Goal: Information Seeking & Learning: Compare options

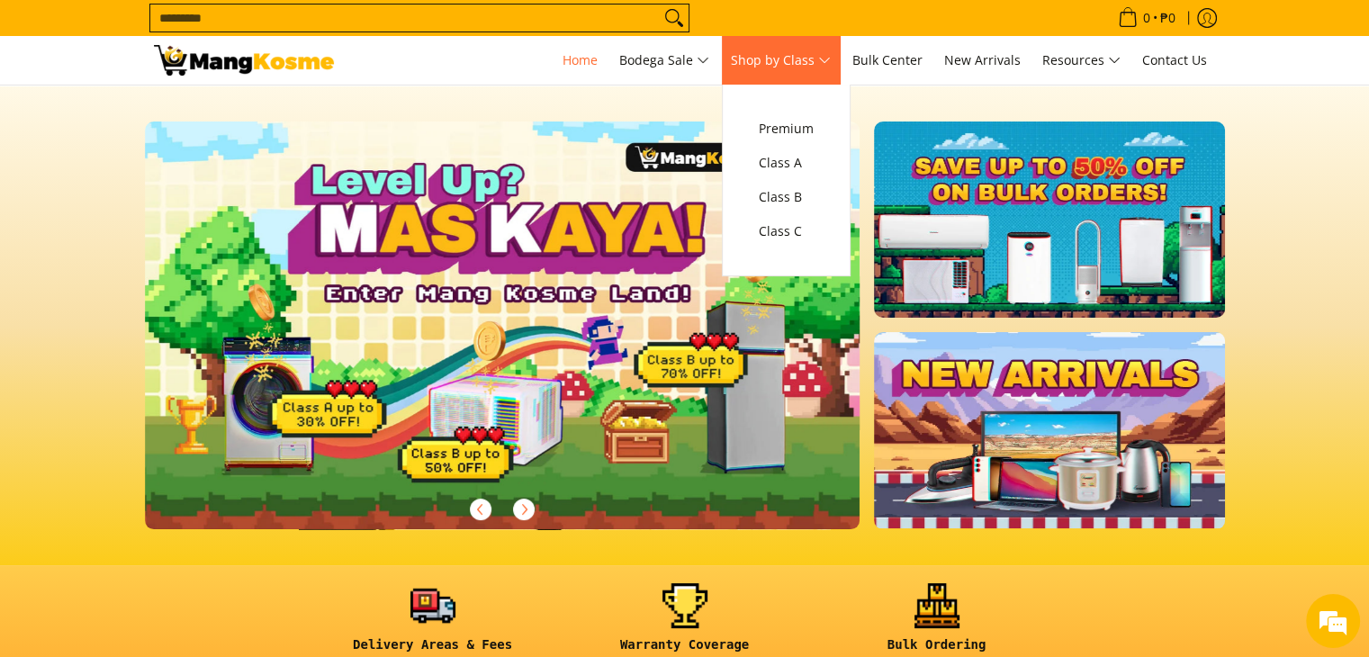
click at [830, 61] on span "Shop by Class" at bounding box center [781, 60] width 100 height 22
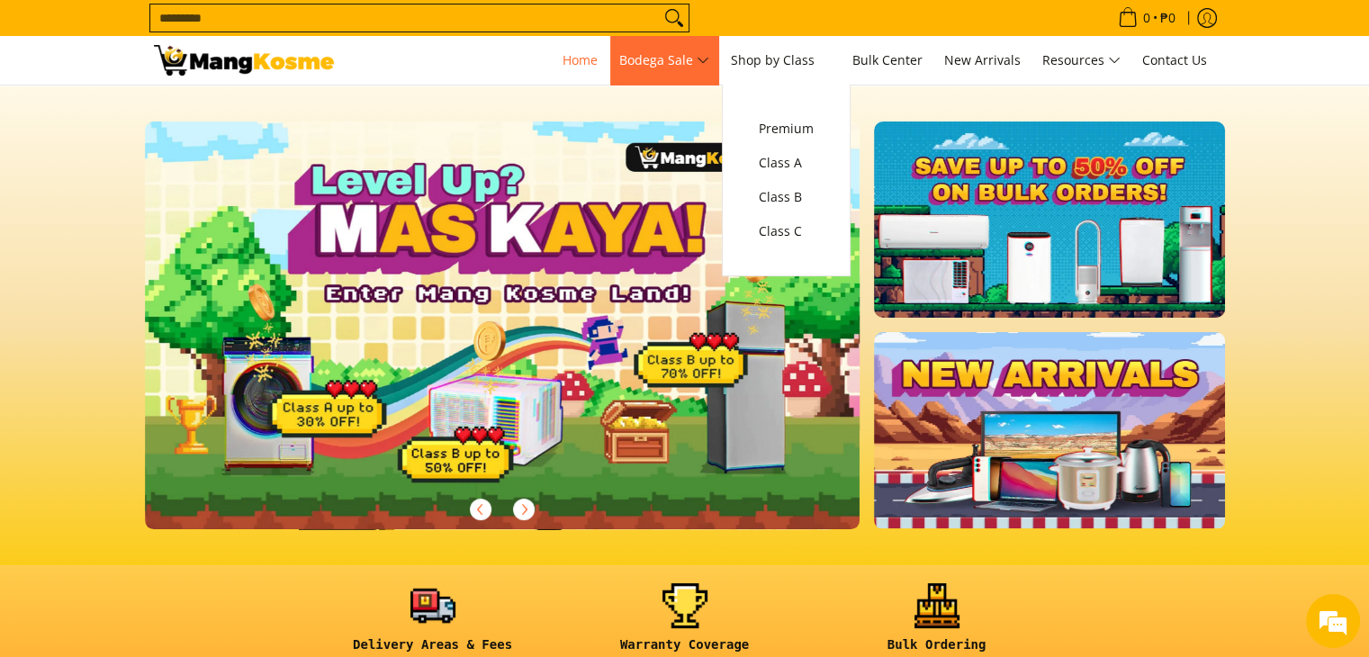
click at [569, 162] on link "Split Type" at bounding box center [626, 163] width 221 height 34
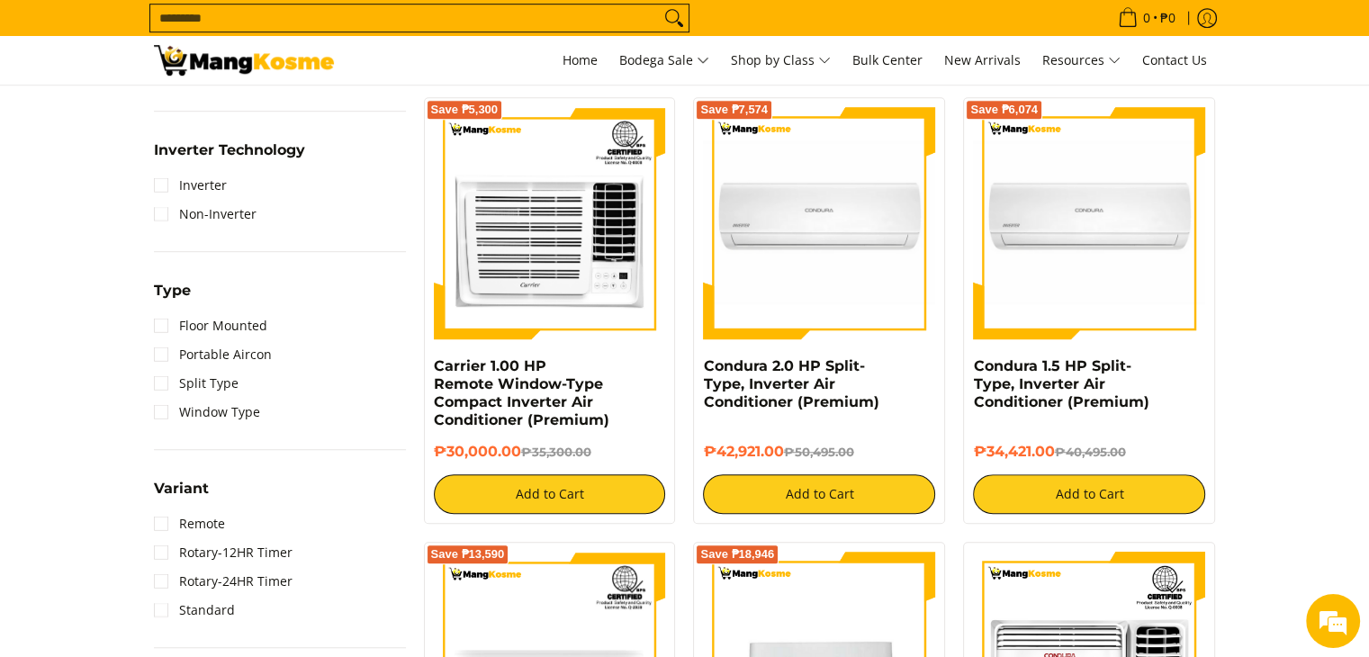
scroll to position [1170, 0]
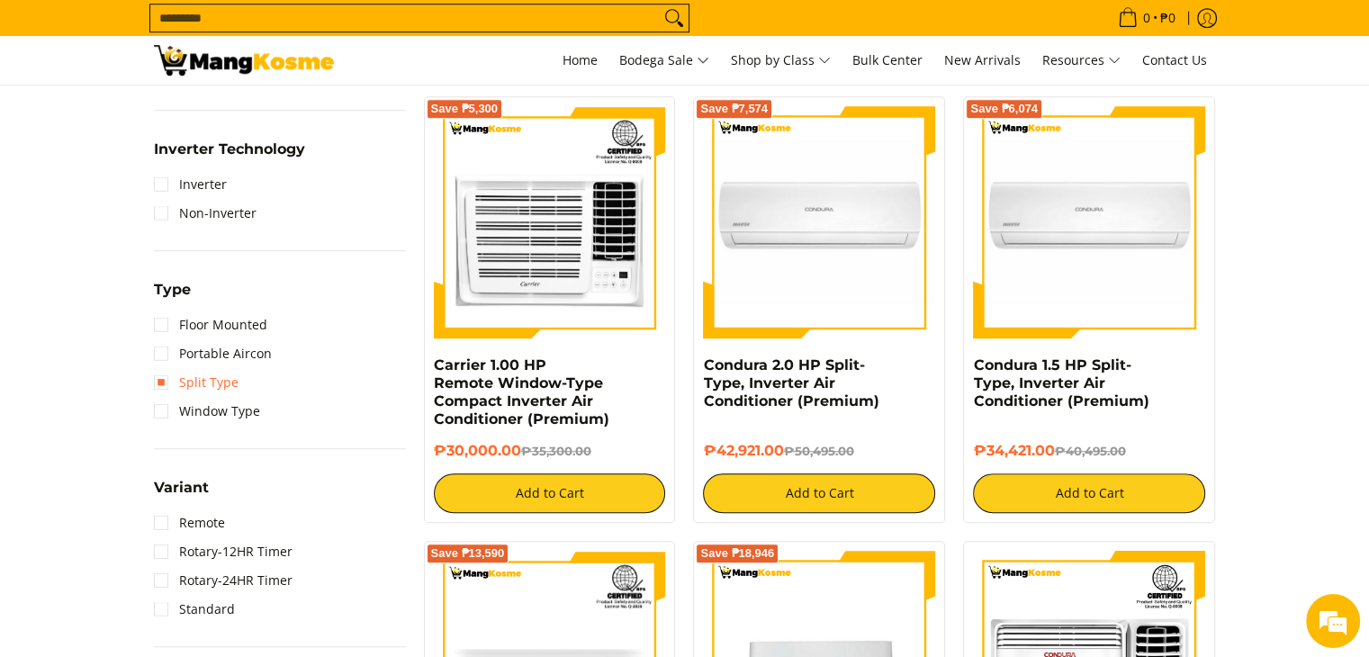
click at [166, 382] on link "Split Type" at bounding box center [196, 382] width 85 height 29
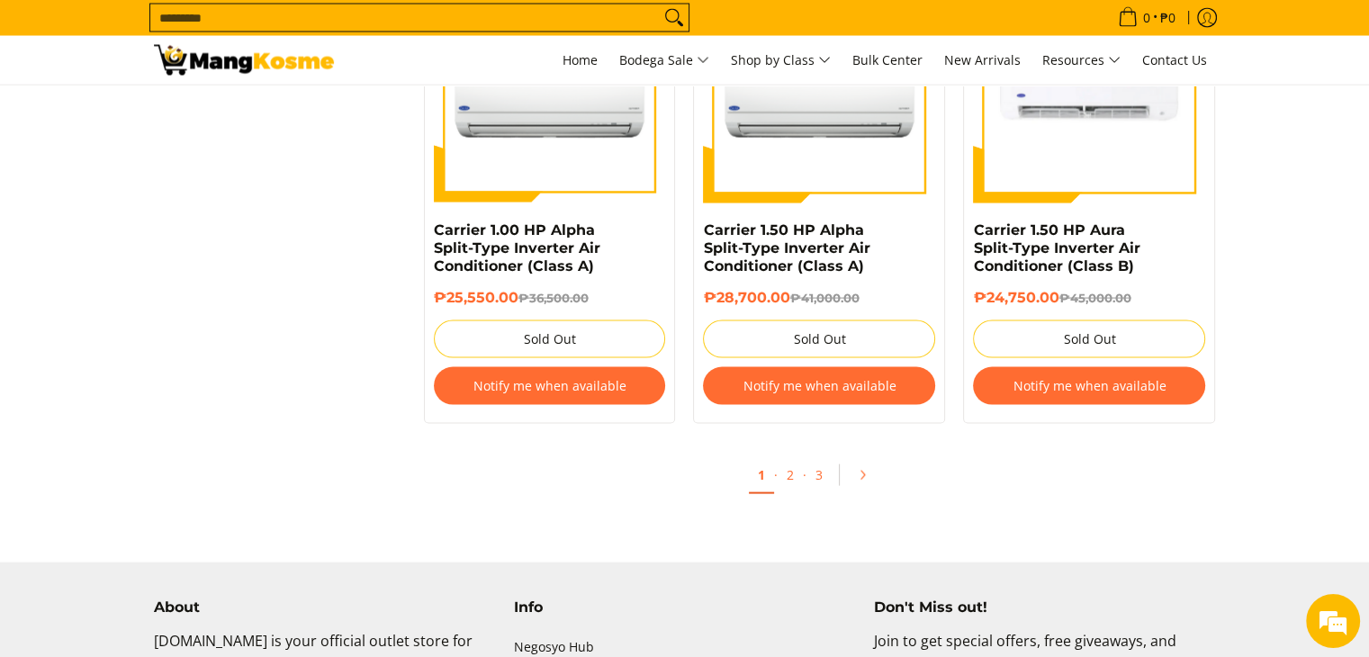
scroll to position [3762, 0]
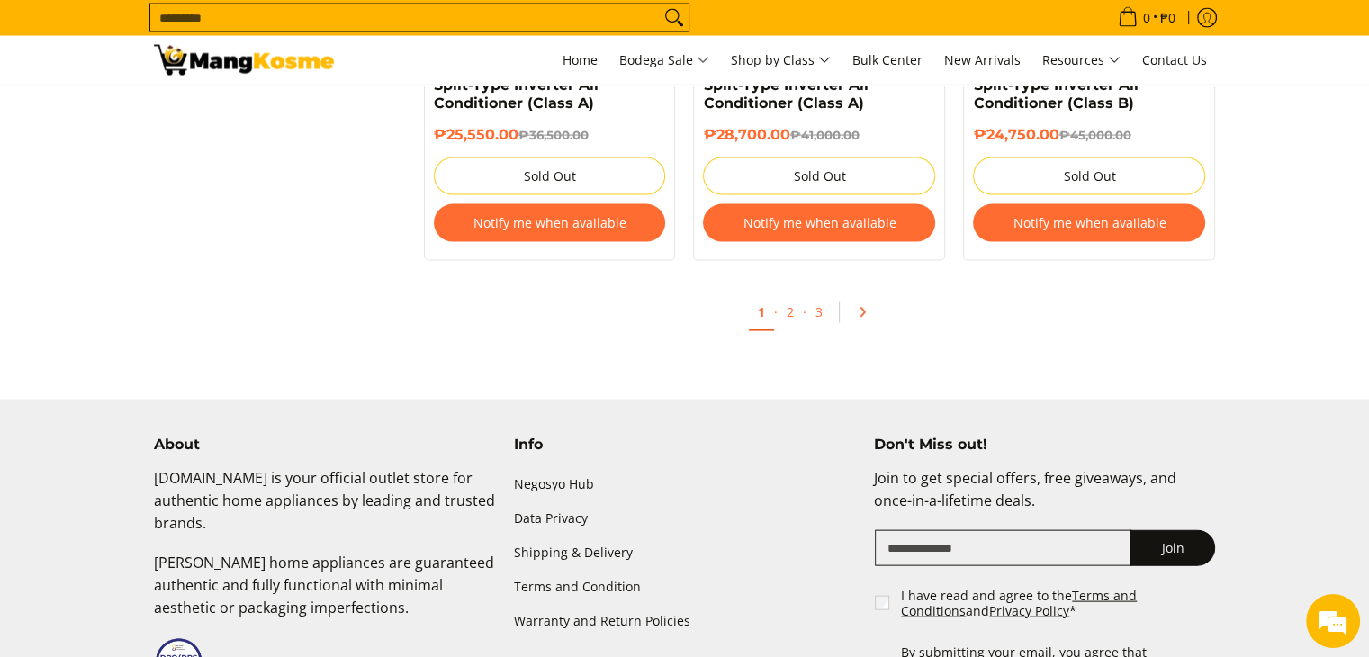
click at [860, 314] on icon "Pagination" at bounding box center [862, 312] width 13 height 13
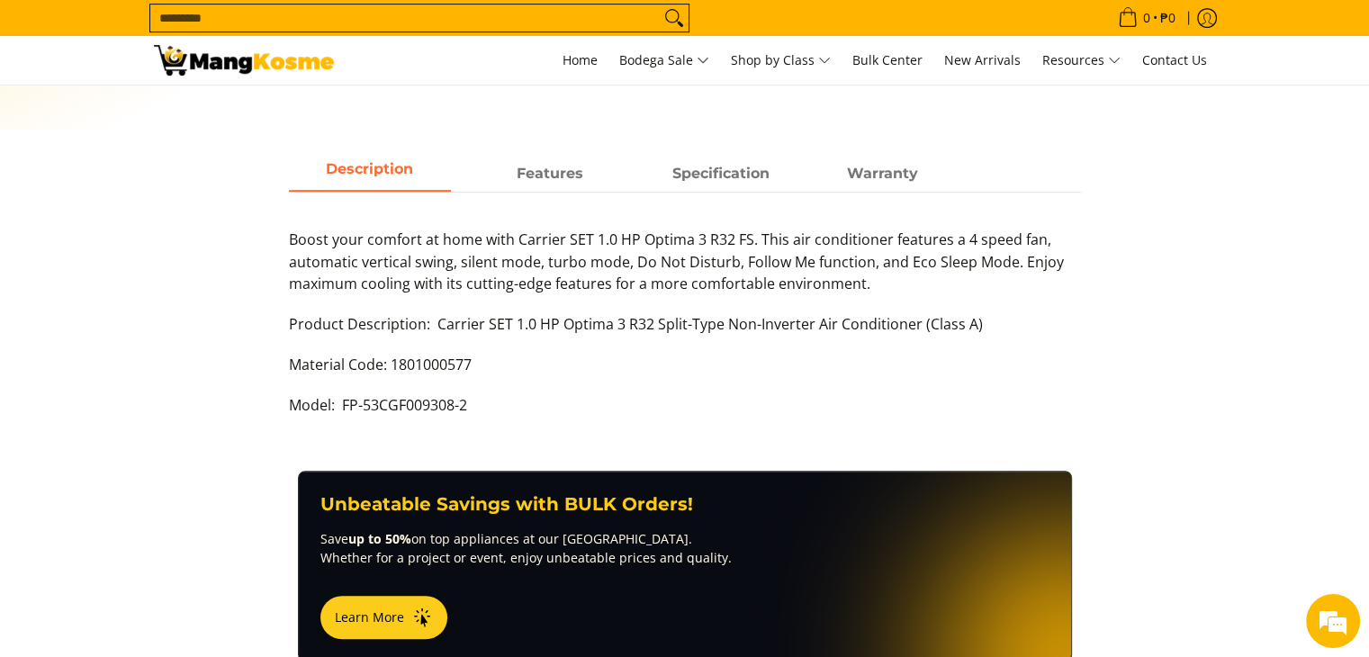
scroll to position [540, 0]
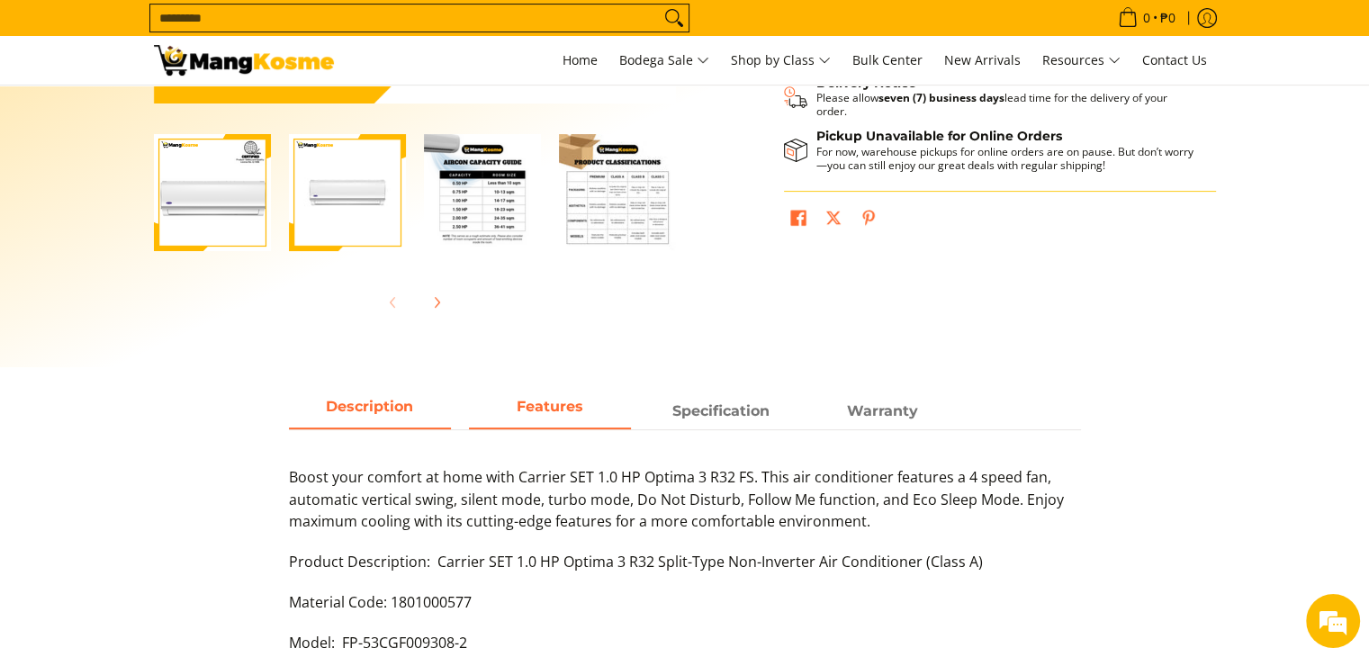
click at [564, 411] on strong "Features" at bounding box center [549, 406] width 67 height 17
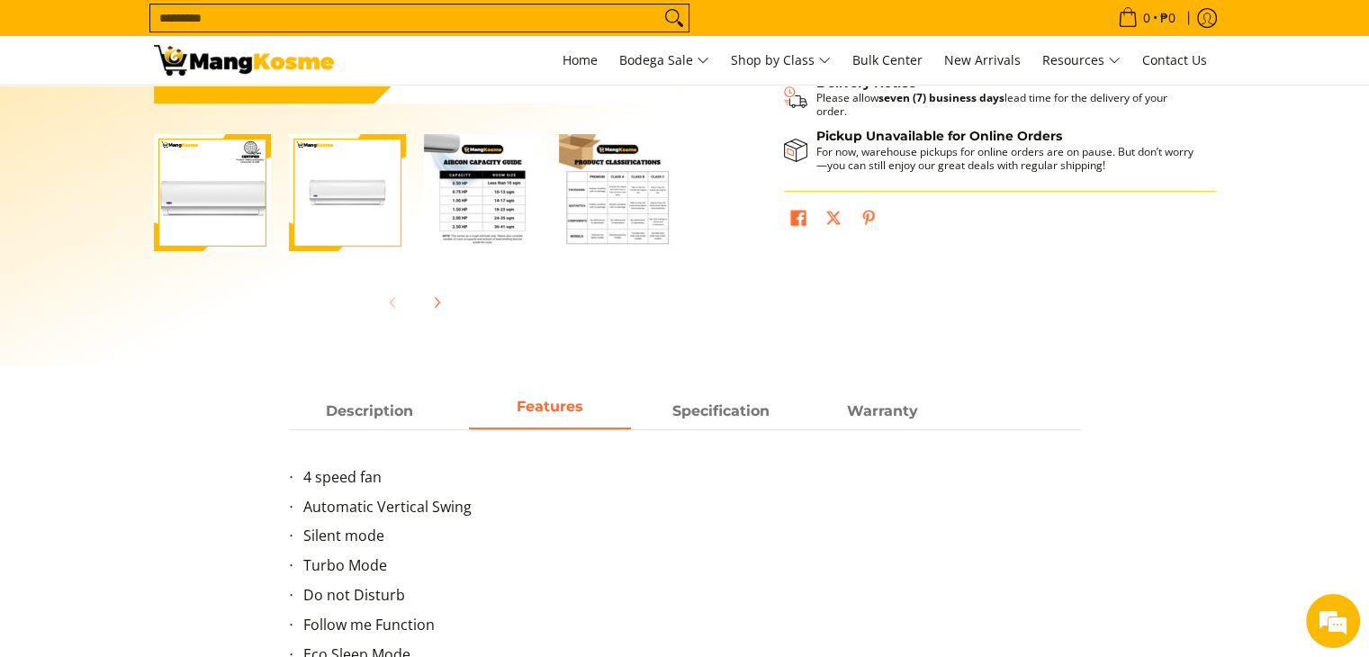
scroll to position [720, 0]
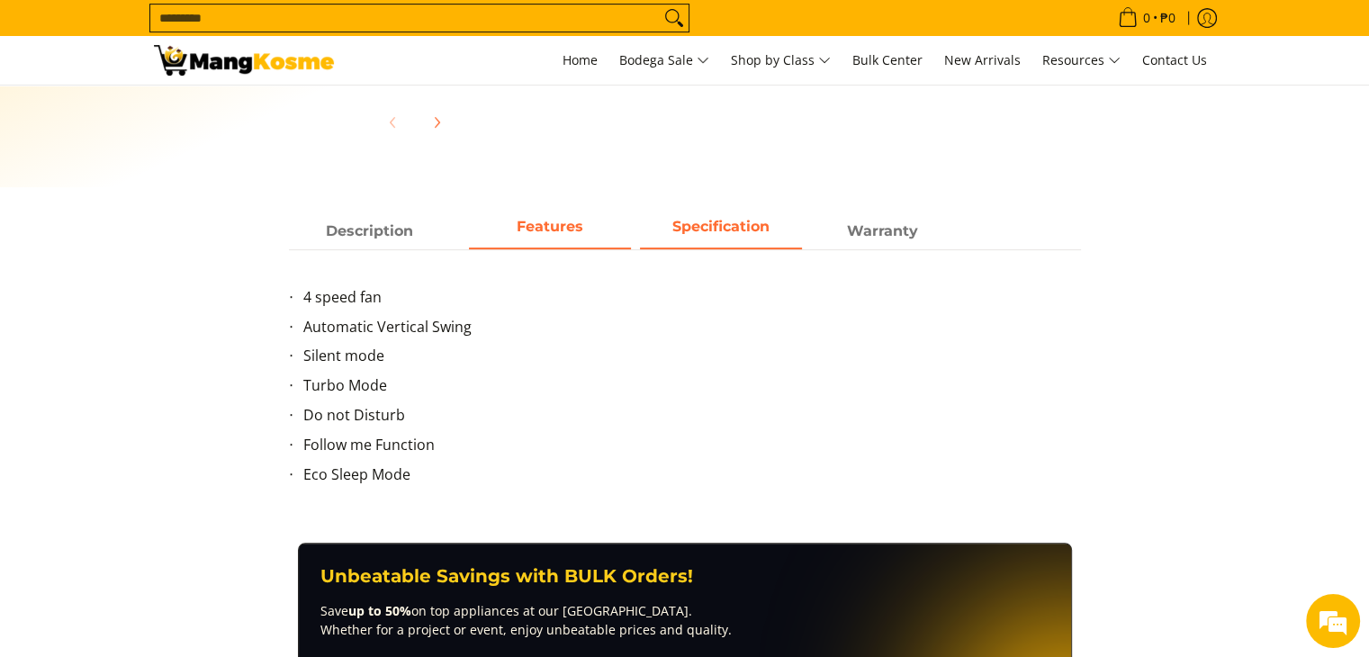
click at [714, 220] on span "Specification" at bounding box center [721, 231] width 162 height 32
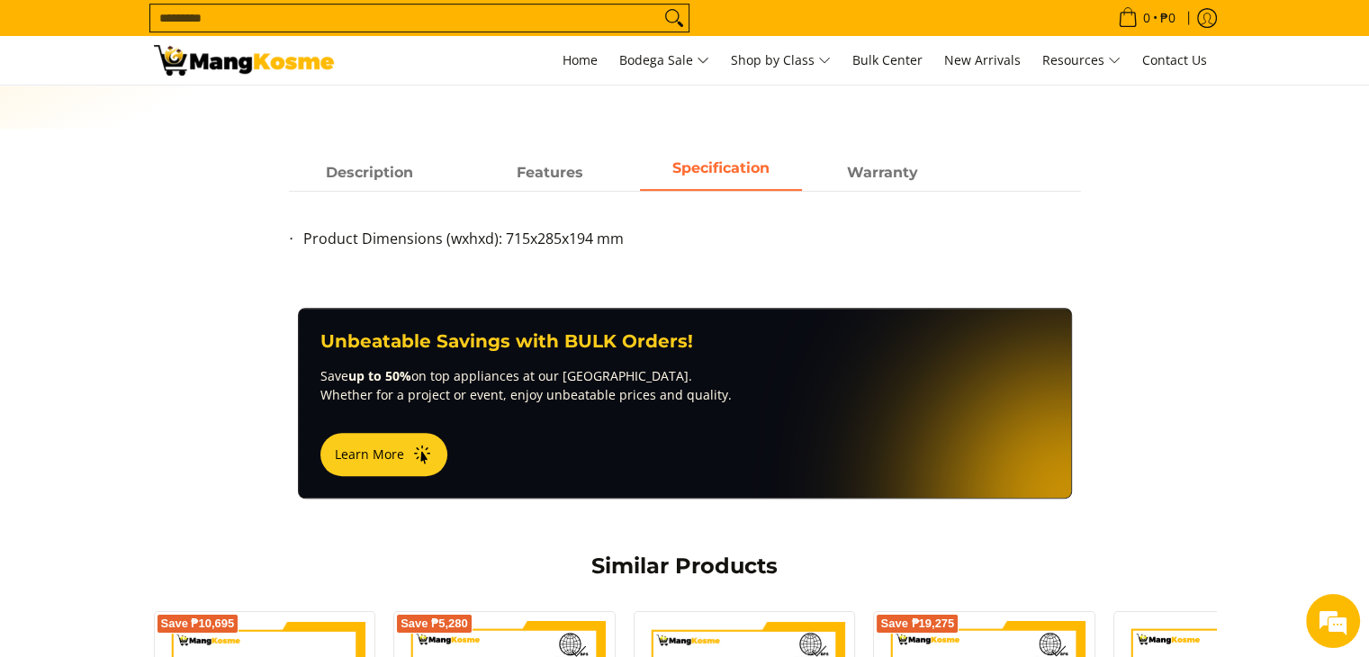
scroll to position [810, 0]
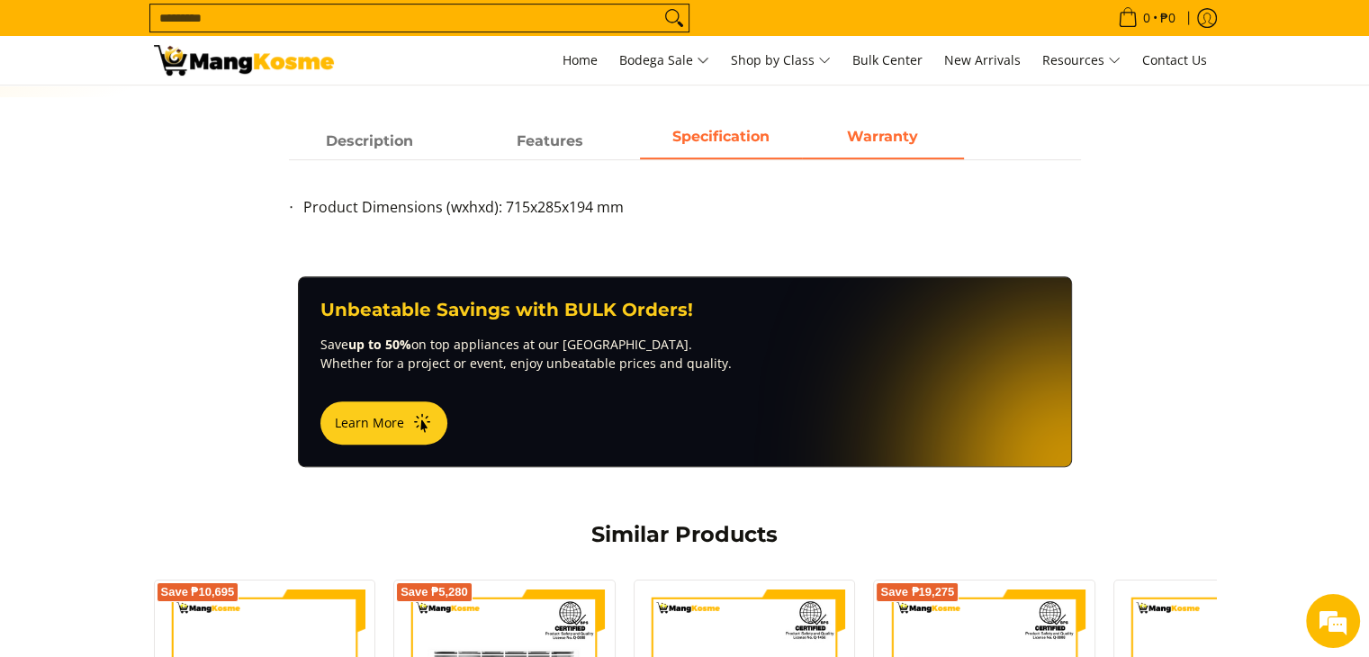
click at [900, 150] on span "Warranty" at bounding box center [883, 141] width 162 height 32
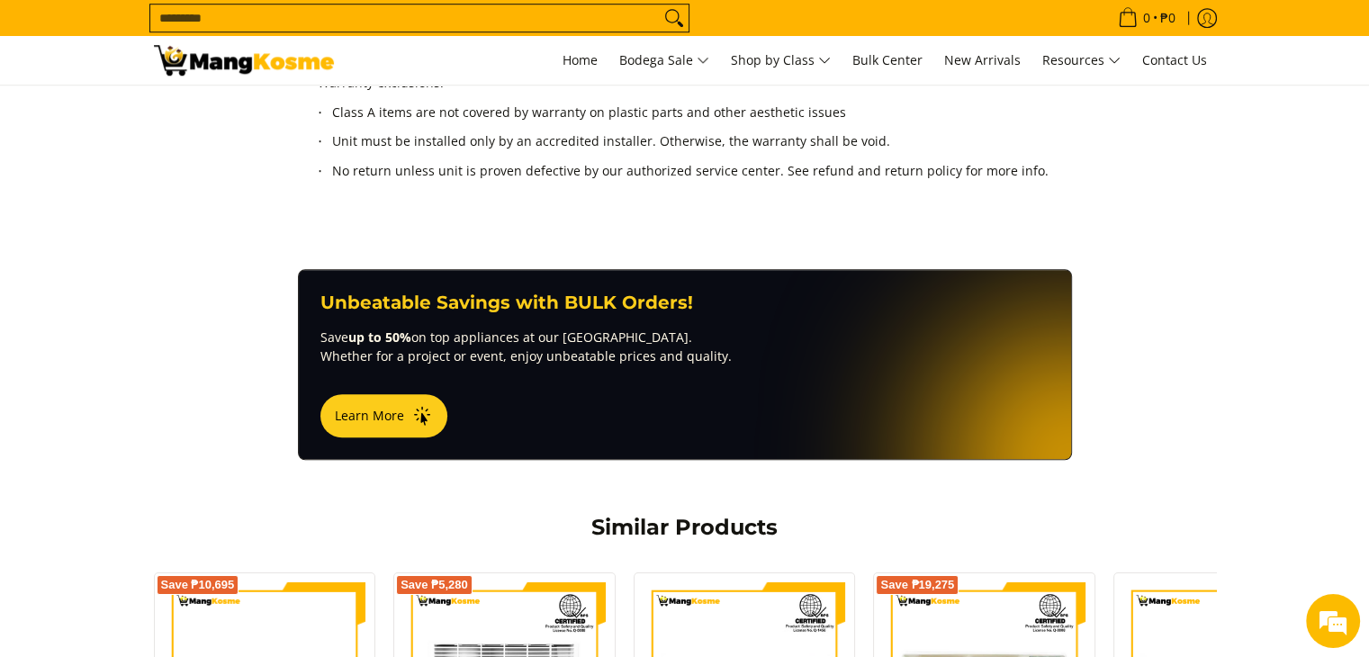
scroll to position [1260, 0]
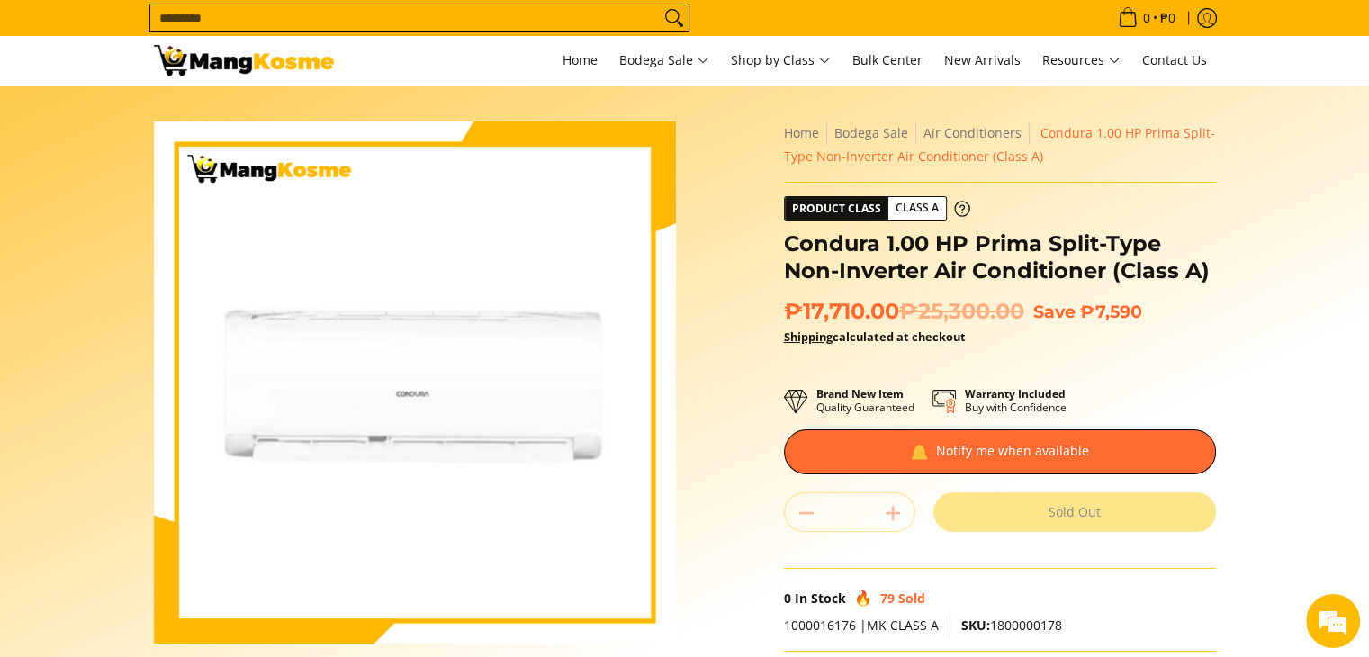
click at [1330, 372] on section "Skip to Main Content Enable zoom Disable zoom Enable zoom Disable zoom Enable z…" at bounding box center [684, 496] width 1369 height 822
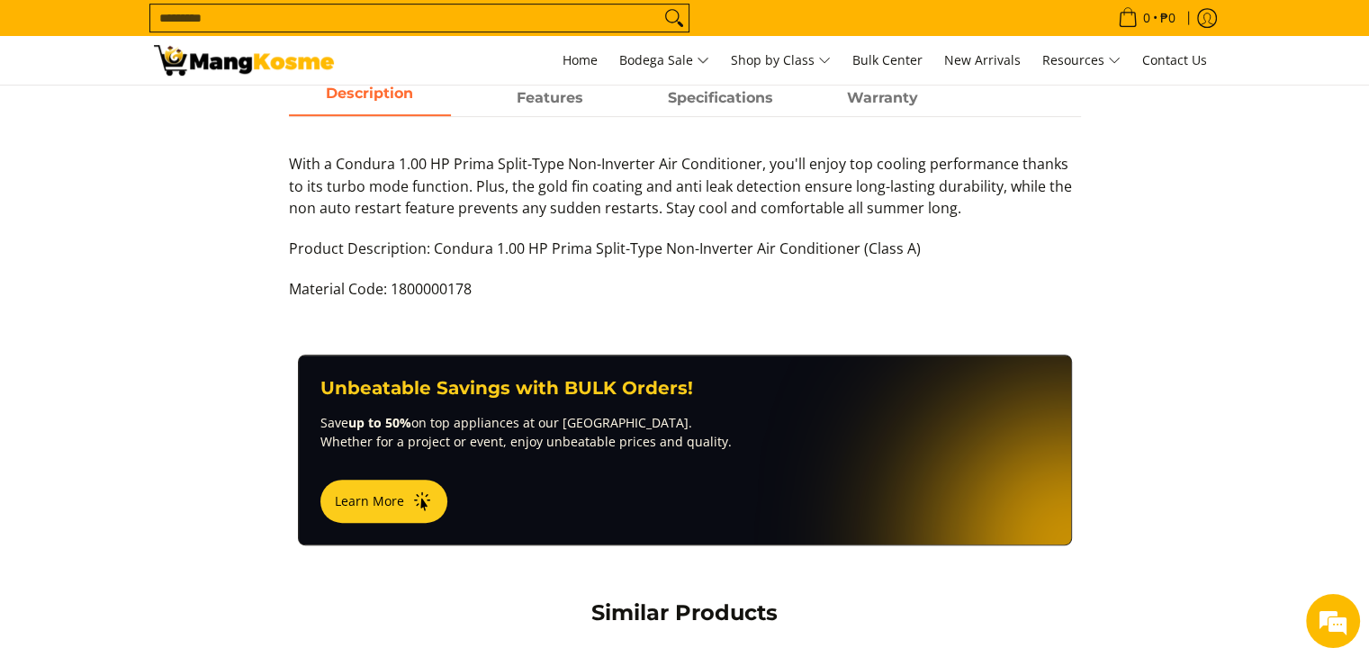
scroll to position [720, 0]
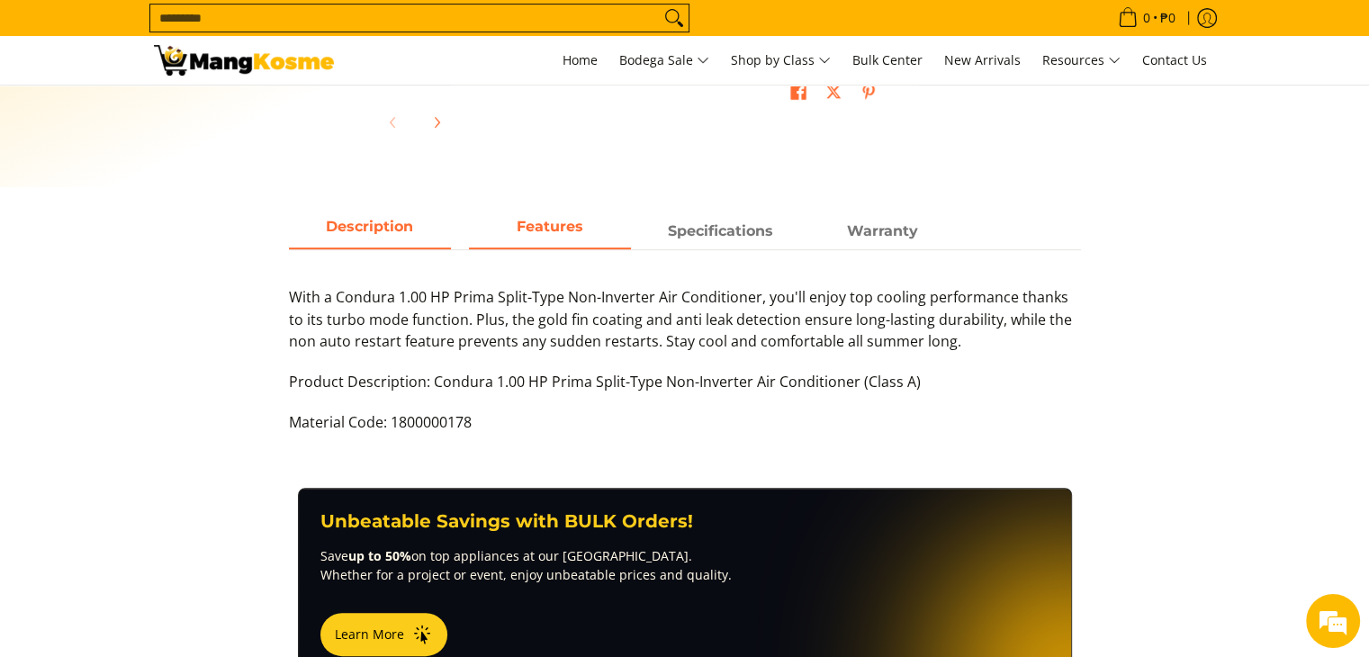
click at [550, 217] on span "Features" at bounding box center [550, 231] width 162 height 32
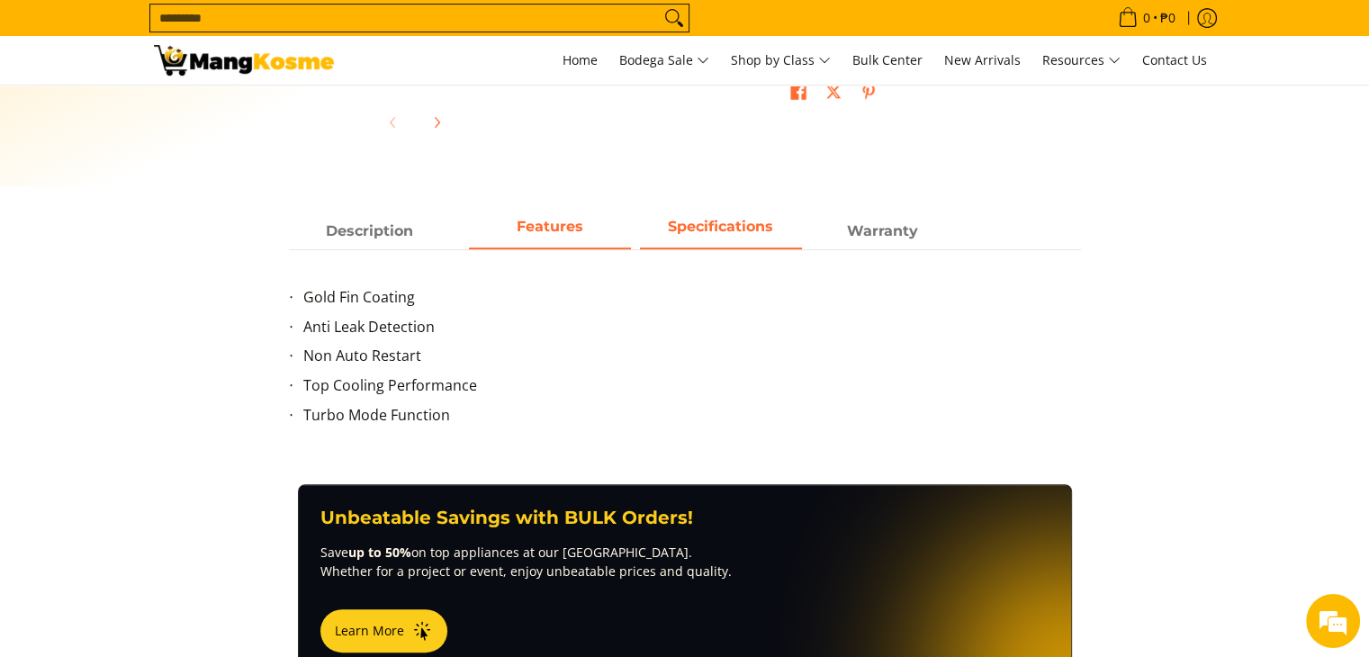
click at [726, 222] on span "Specifications" at bounding box center [720, 226] width 105 height 17
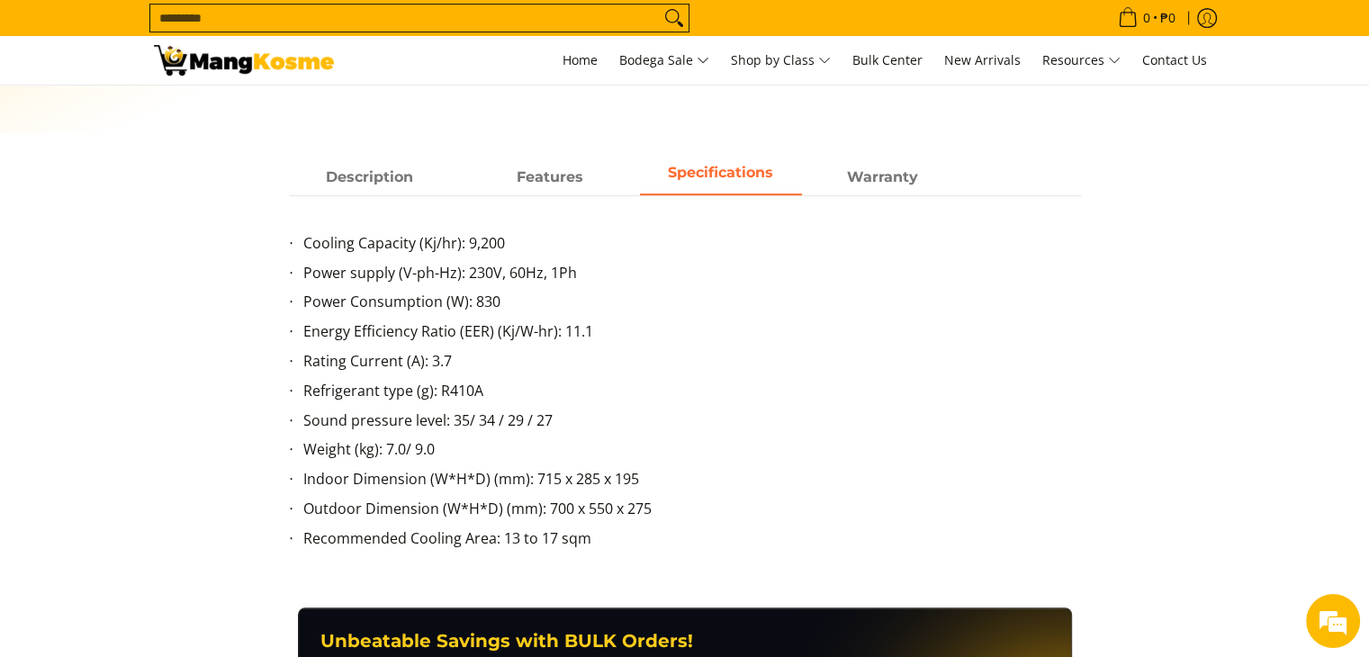
scroll to position [630, 0]
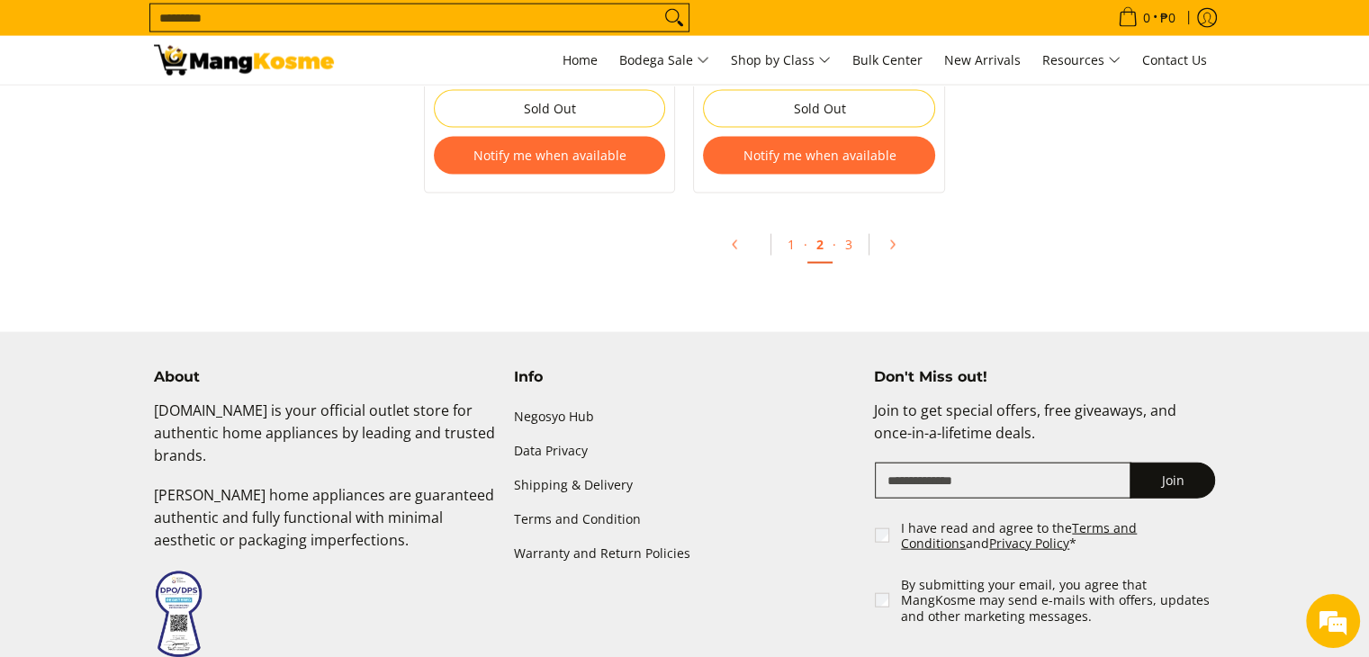
scroll to position [4049, 0]
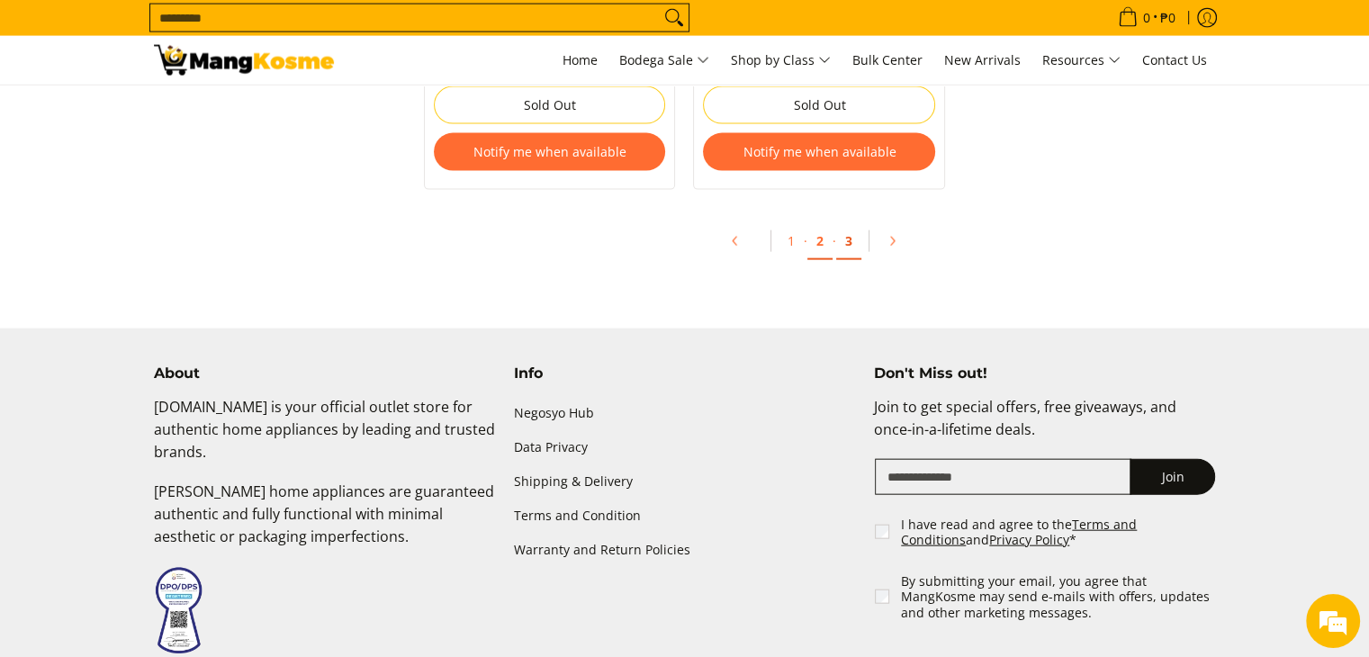
click at [851, 245] on link "3" at bounding box center [848, 241] width 25 height 37
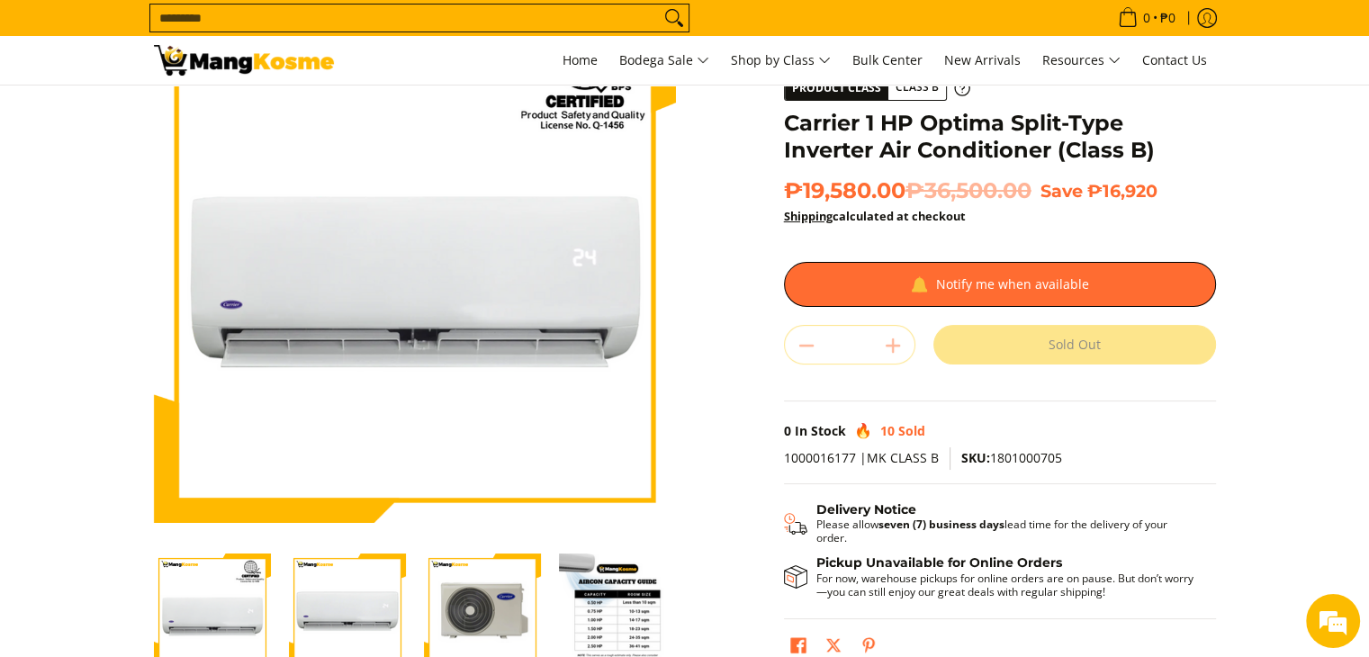
scroll to position [90, 0]
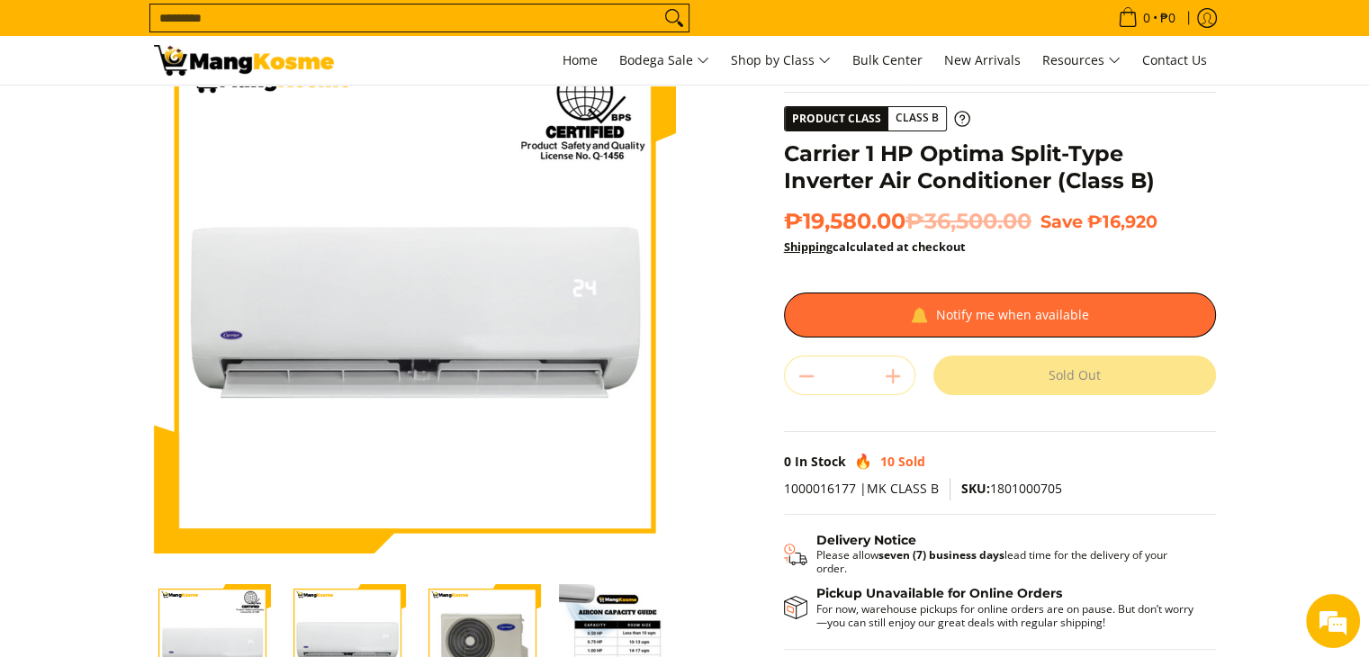
click at [234, 620] on img "Carrier 1 HP Optima Split-Type Inverter Air Conditioner (Class B)-1" at bounding box center [212, 642] width 117 height 117
drag, startPoint x: 301, startPoint y: 620, endPoint x: 311, endPoint y: 621, distance: 9.9
click at [306, 621] on img "carrier-optima-1hp-split-type-inverter-aircon-indoor-unit-full-view-mang-kosme" at bounding box center [347, 642] width 117 height 117
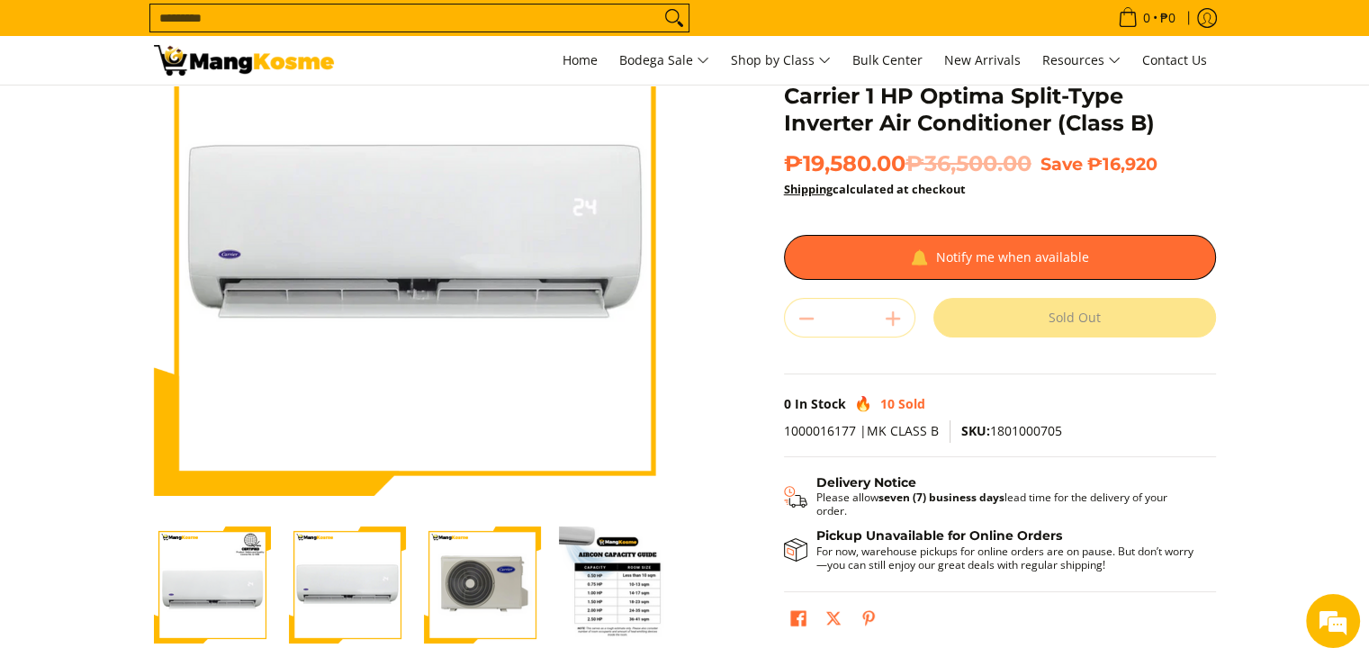
scroll to position [180, 0]
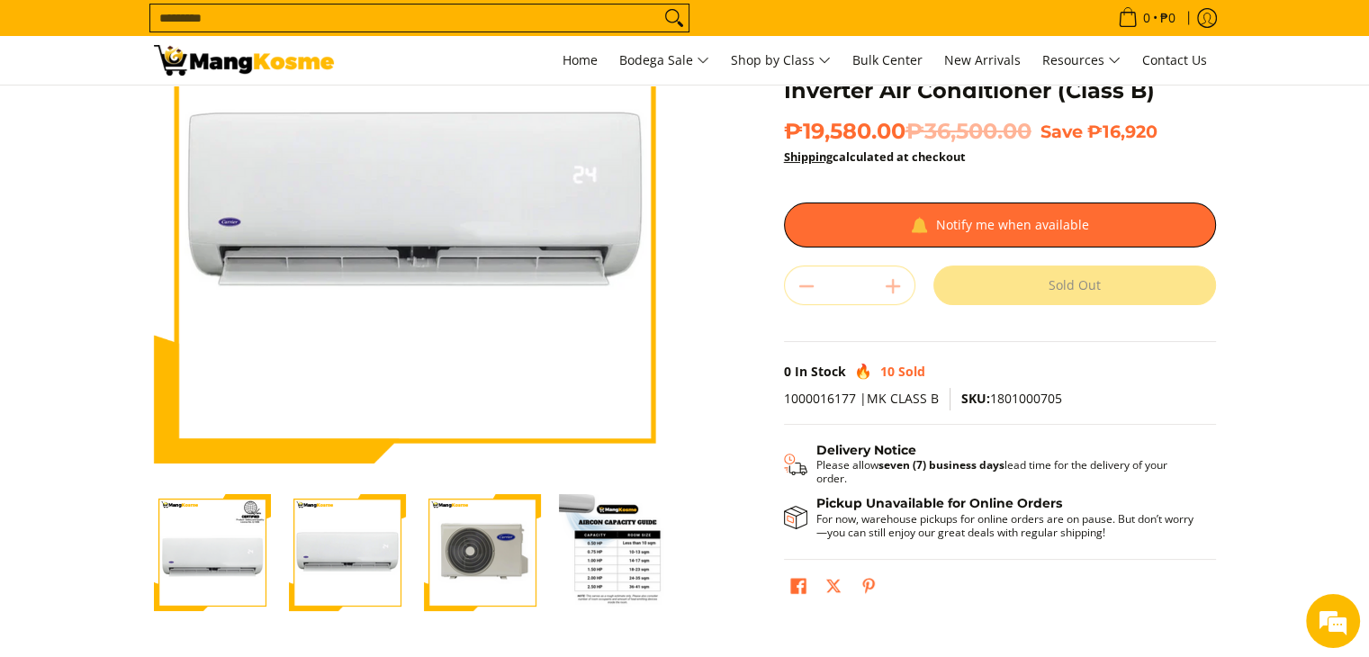
click at [507, 560] on img "carrier-optima-1hp-split-type-inverter-aircon-outdoor-unit-full-view-mang-kosme" at bounding box center [482, 552] width 117 height 117
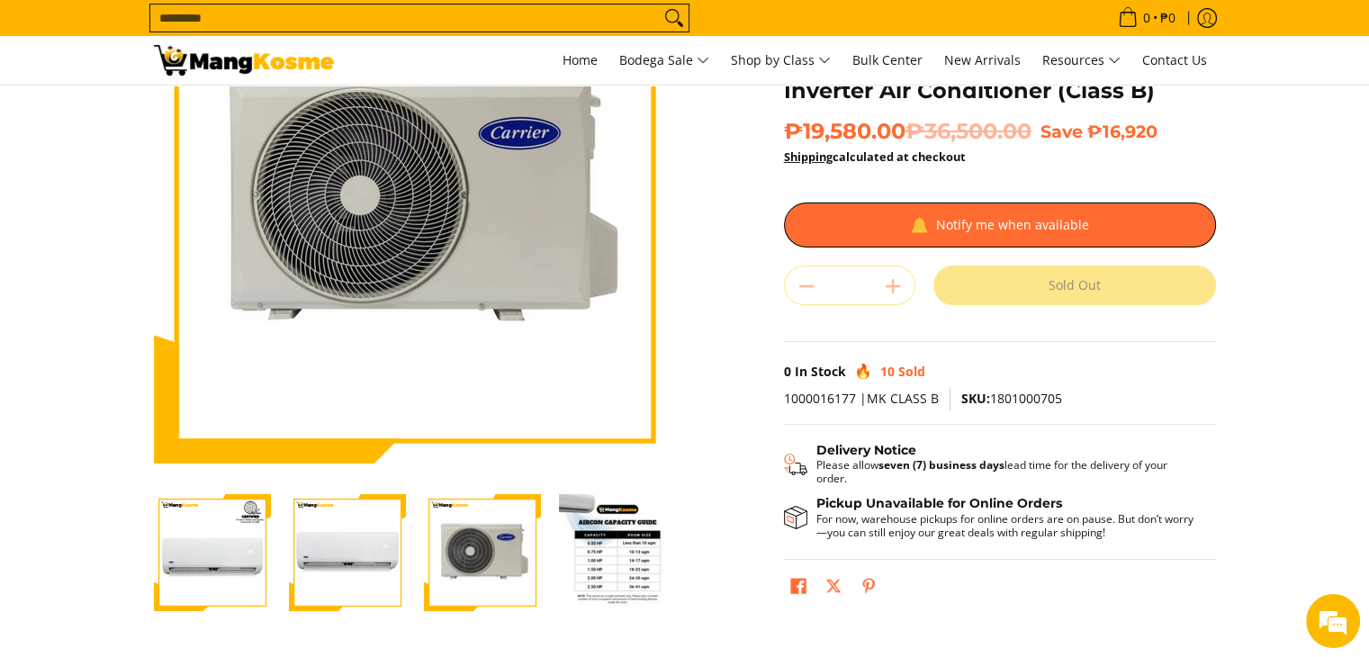
click at [607, 551] on img "Carrier 1 HP Optima Split-Type Inverter Air Conditioner (Class B)-4" at bounding box center [617, 552] width 117 height 117
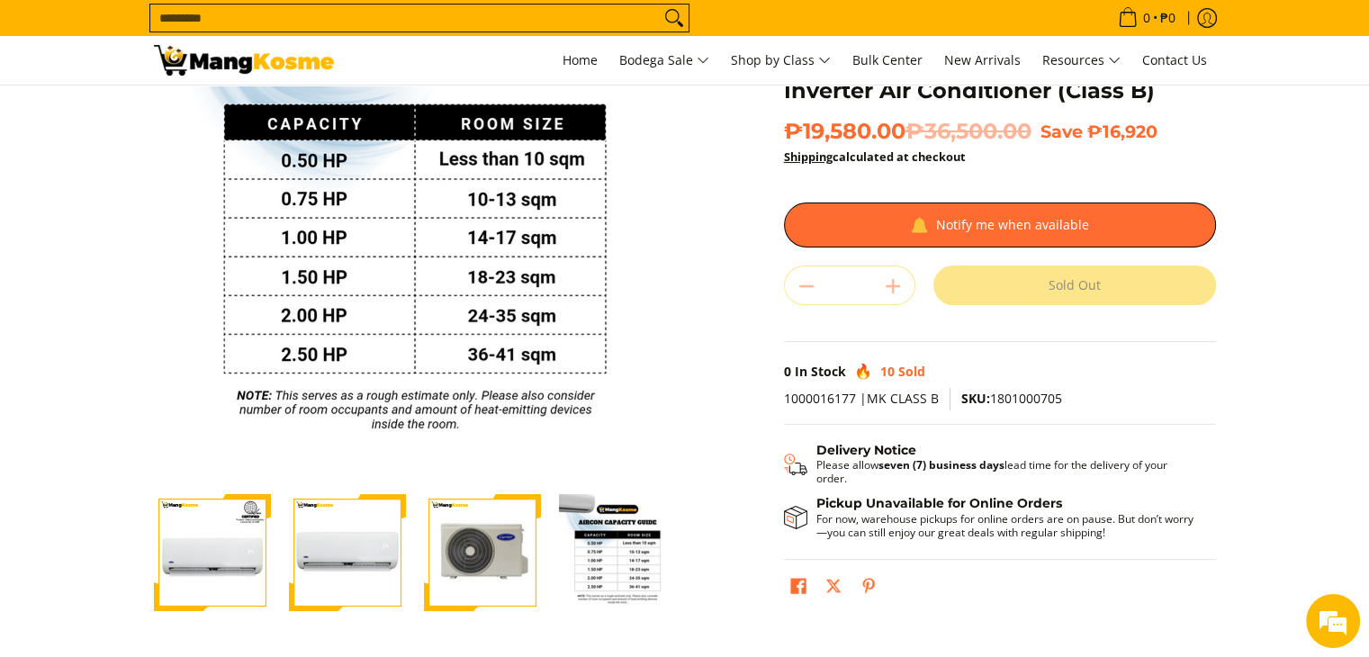
click at [483, 551] on img "carrier-optima-1hp-split-type-inverter-aircon-outdoor-unit-full-view-mang-kosme" at bounding box center [482, 552] width 117 height 117
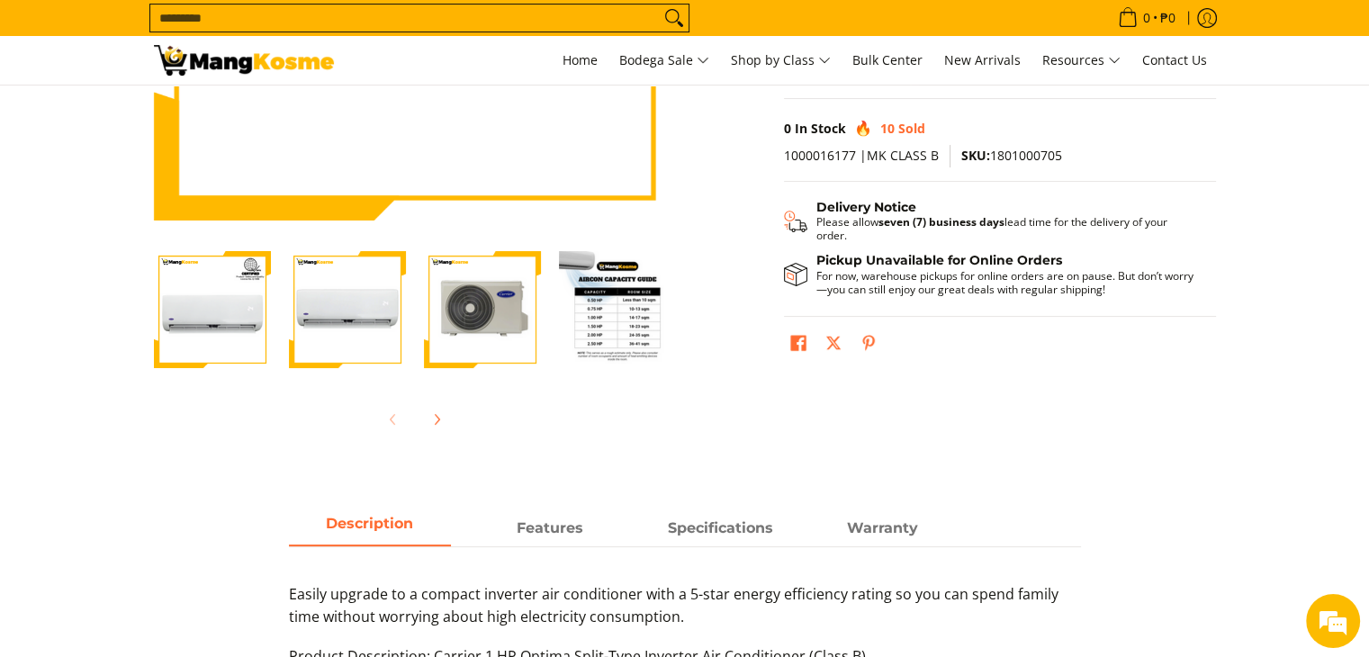
scroll to position [450, 0]
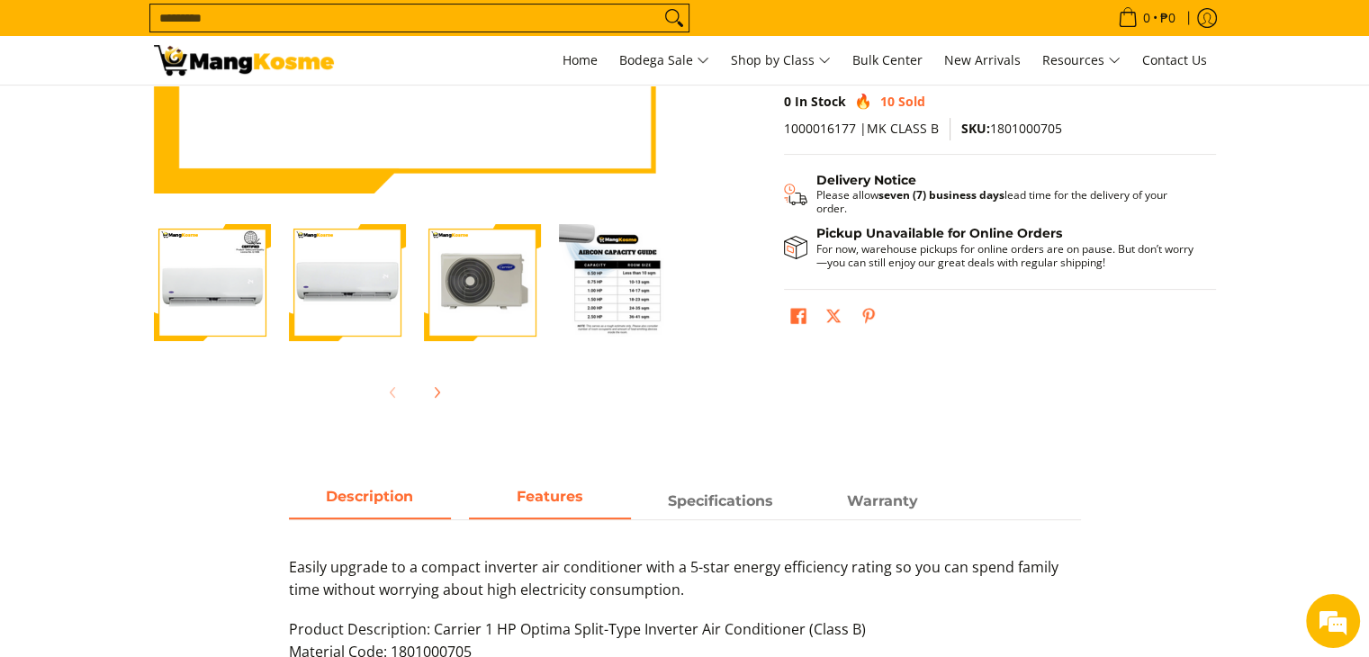
click at [558, 500] on strong "Features" at bounding box center [549, 496] width 67 height 17
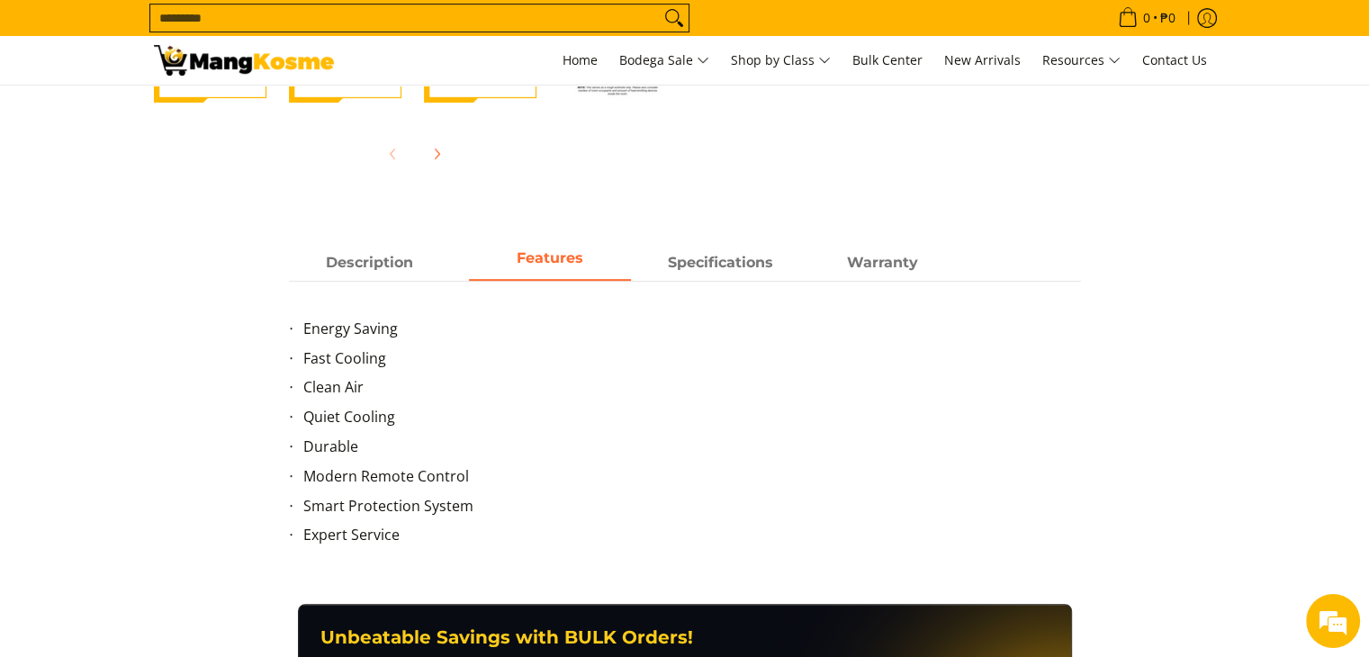
scroll to position [720, 0]
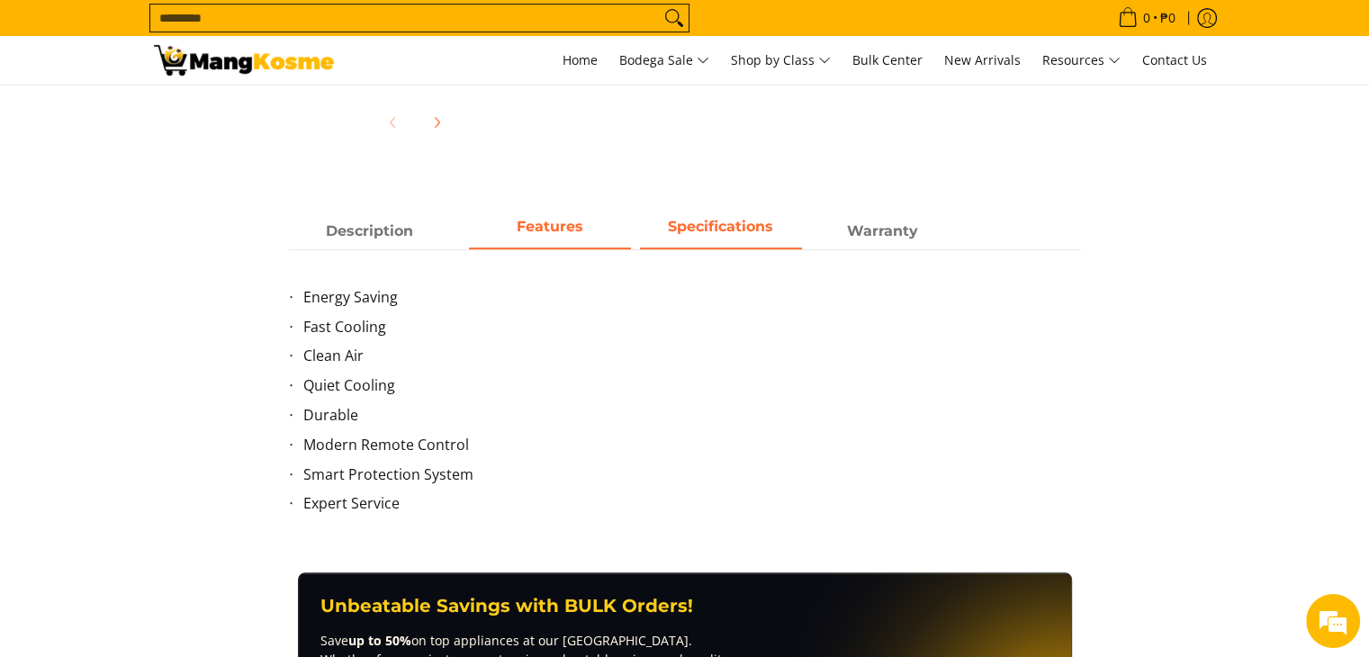
click at [717, 237] on span "Specifications" at bounding box center [721, 231] width 162 height 32
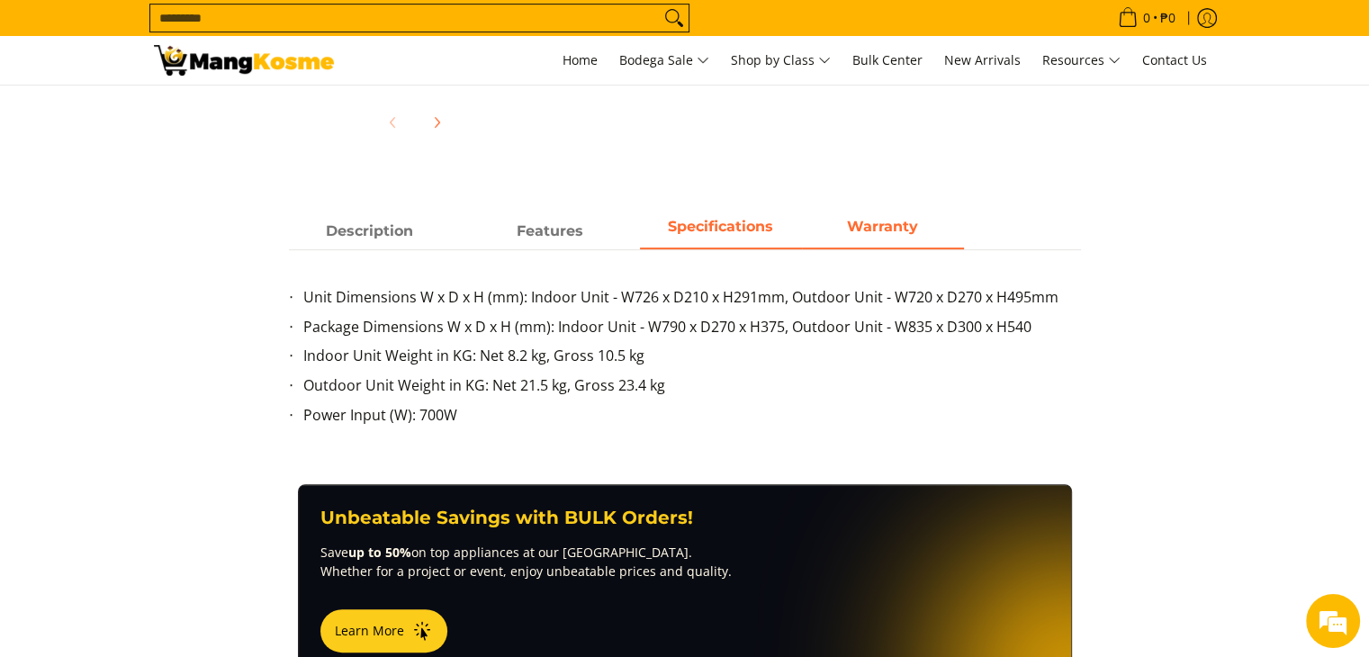
click at [867, 227] on strong "Warranty" at bounding box center [882, 226] width 71 height 17
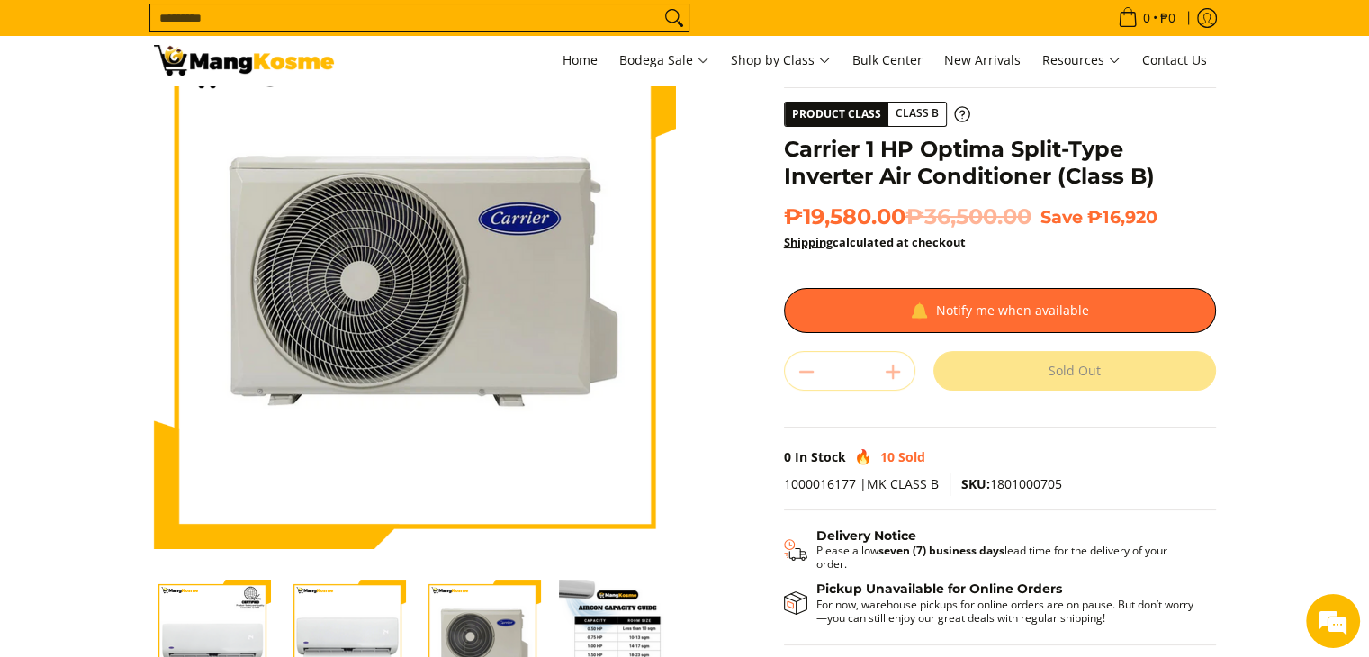
scroll to position [180, 0]
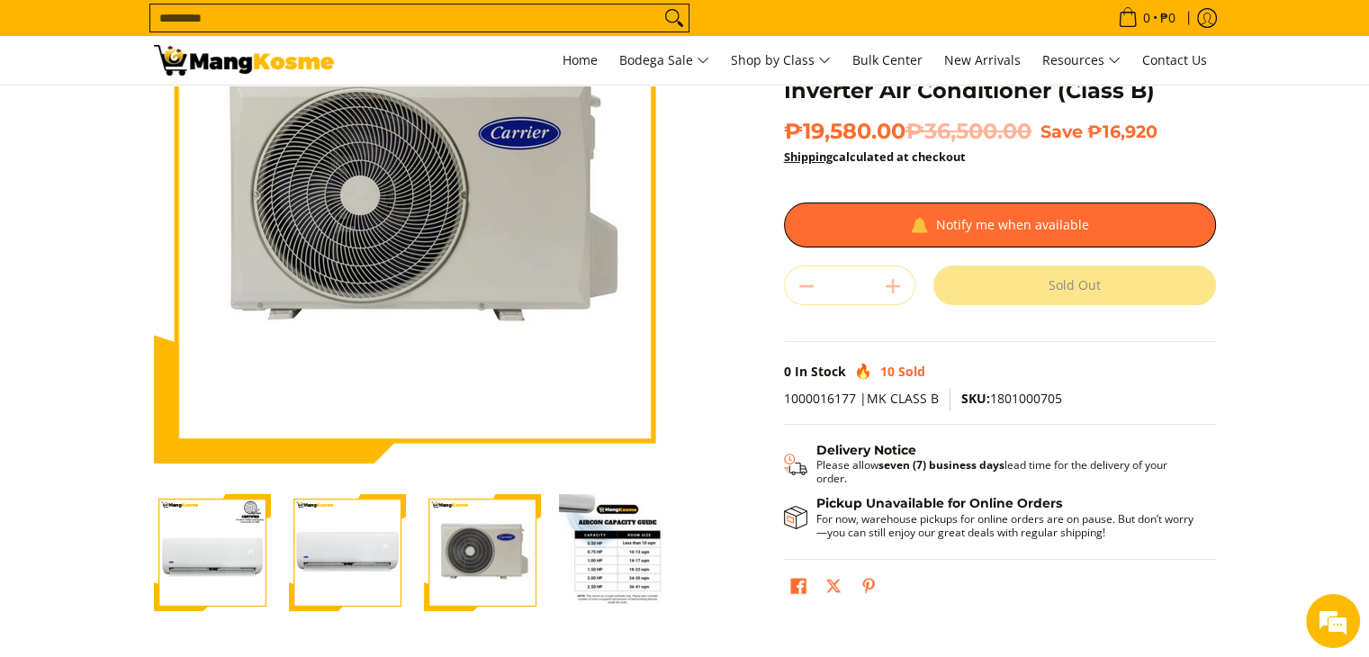
click at [206, 540] on img "Carrier 1 HP Optima Split-Type Inverter Air Conditioner (Class B)-1" at bounding box center [212, 552] width 117 height 117
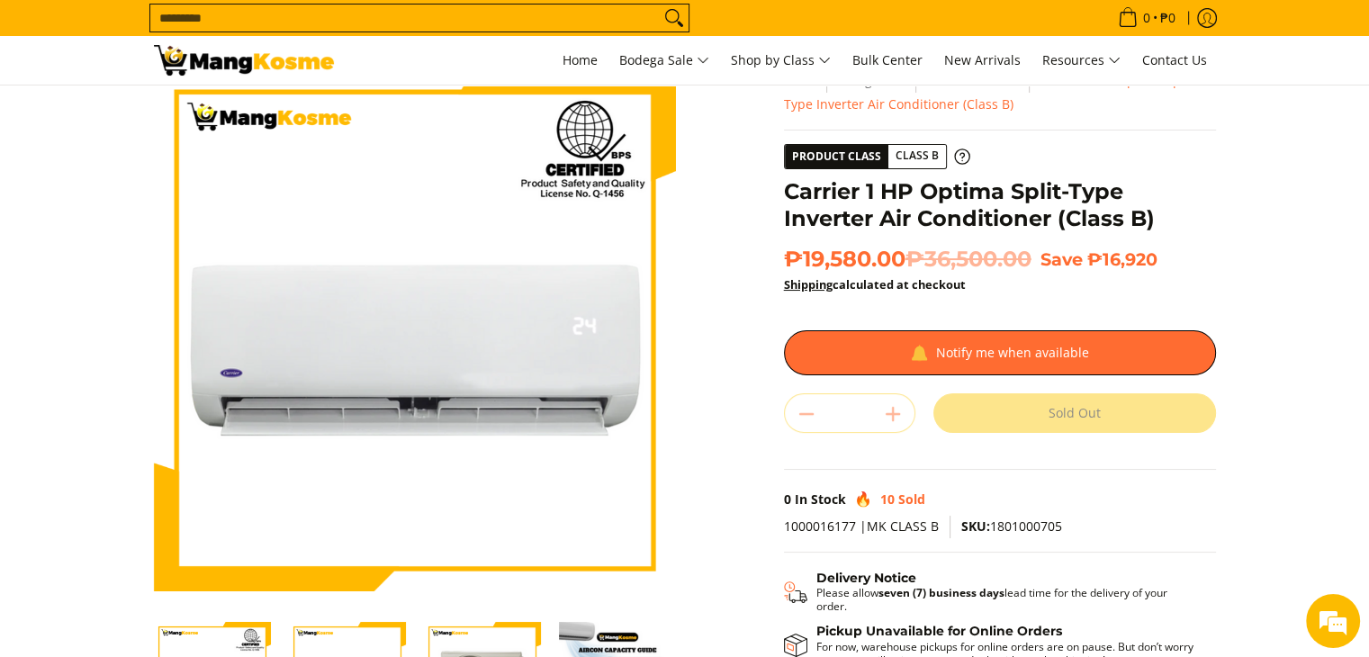
scroll to position [0, 0]
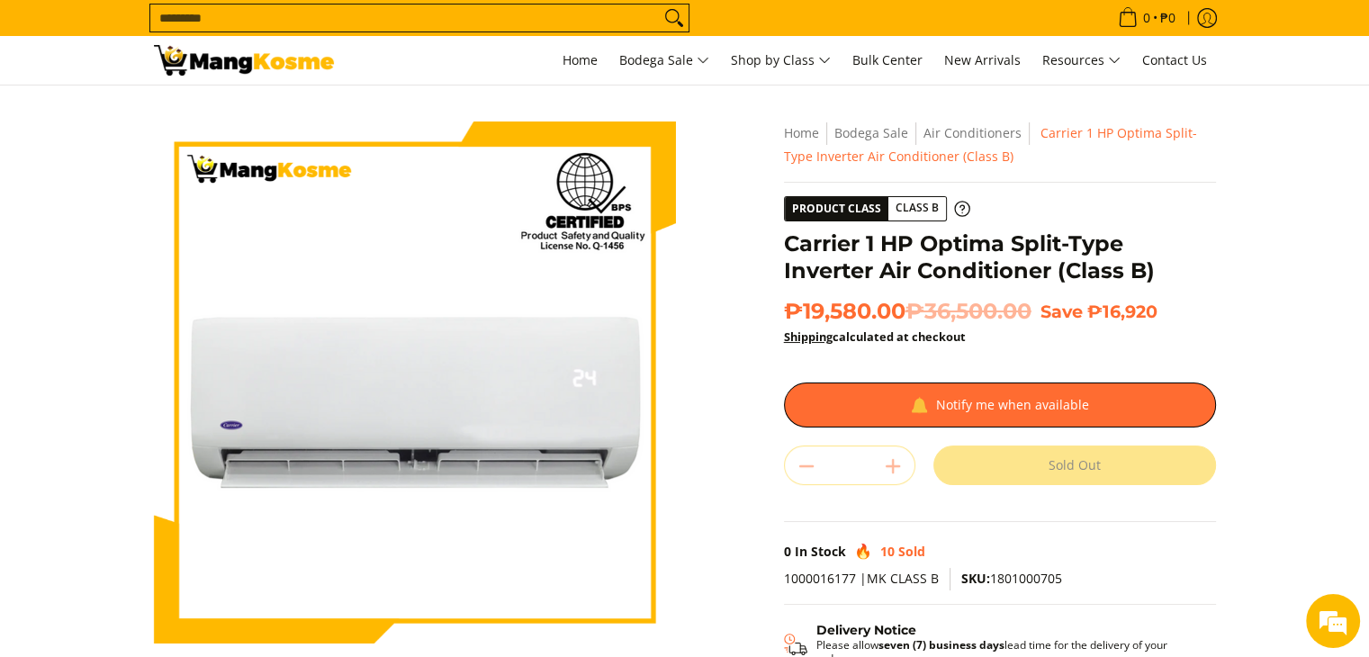
click at [1331, 426] on section "Skip to Main Content Enable zoom Disable zoom Enable zoom Disable zoom Enable z…" at bounding box center [684, 496] width 1369 height 822
